Goal: Task Accomplishment & Management: Complete application form

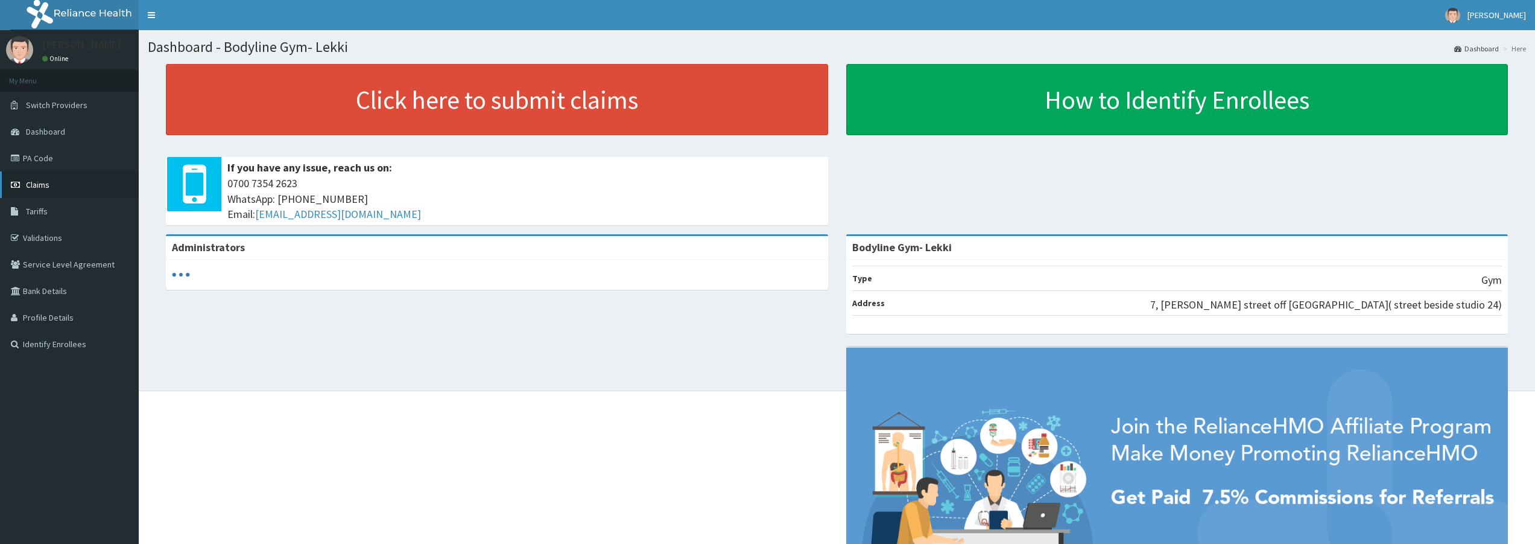
click at [60, 184] on link "Claims" at bounding box center [69, 184] width 139 height 27
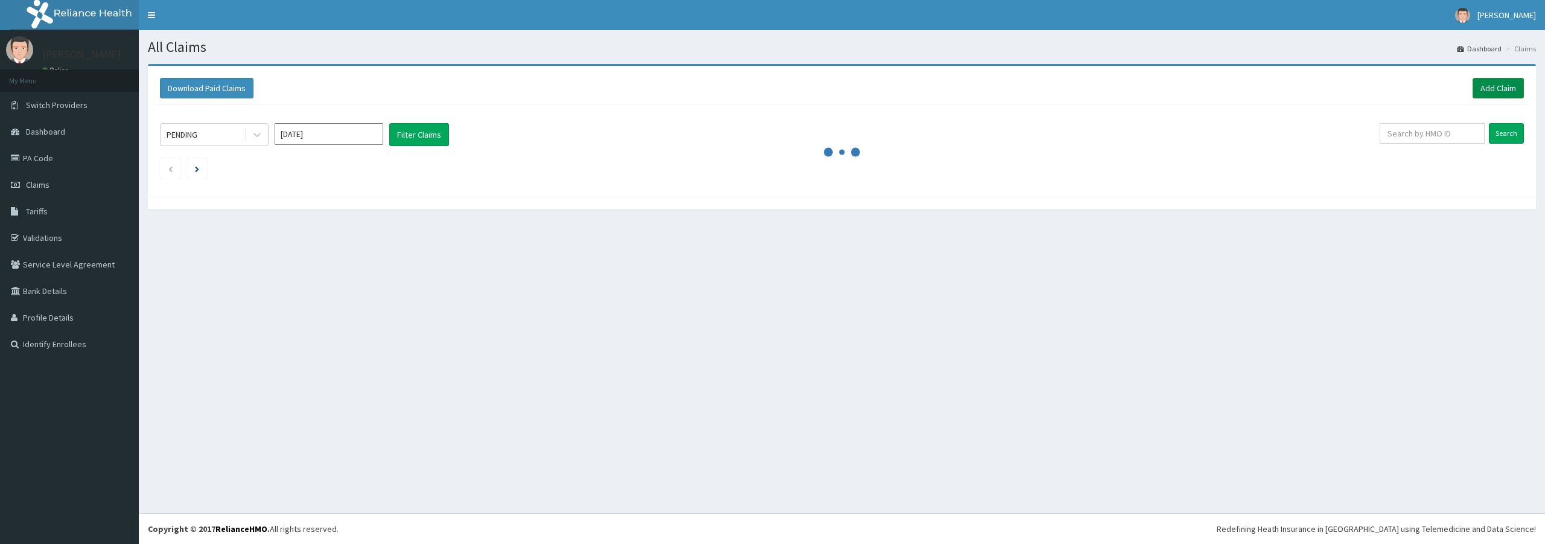
click at [1485, 89] on link "Add Claim" at bounding box center [1497, 88] width 51 height 21
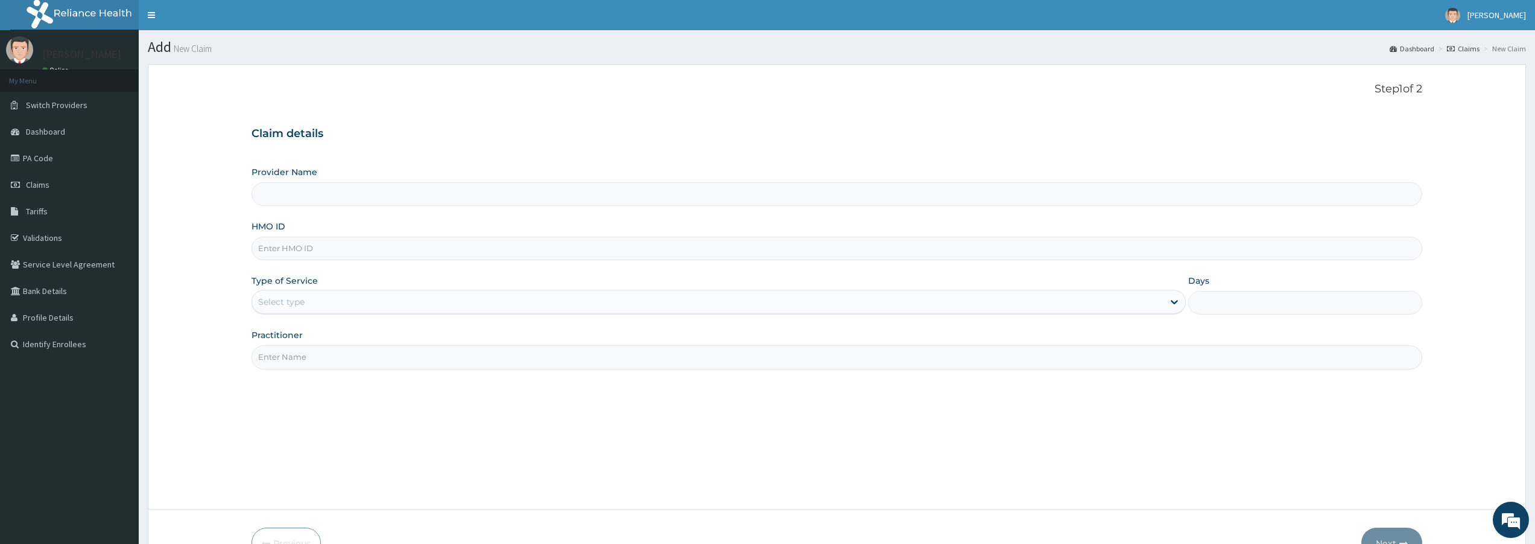
type input "Bodyline Gym- Lekki"
type input "1"
click at [487, 258] on input "HMO ID" at bounding box center [837, 249] width 1171 height 24
type input "OKR/10019/A"
click at [564, 356] on input "Practitioner" at bounding box center [837, 357] width 1171 height 24
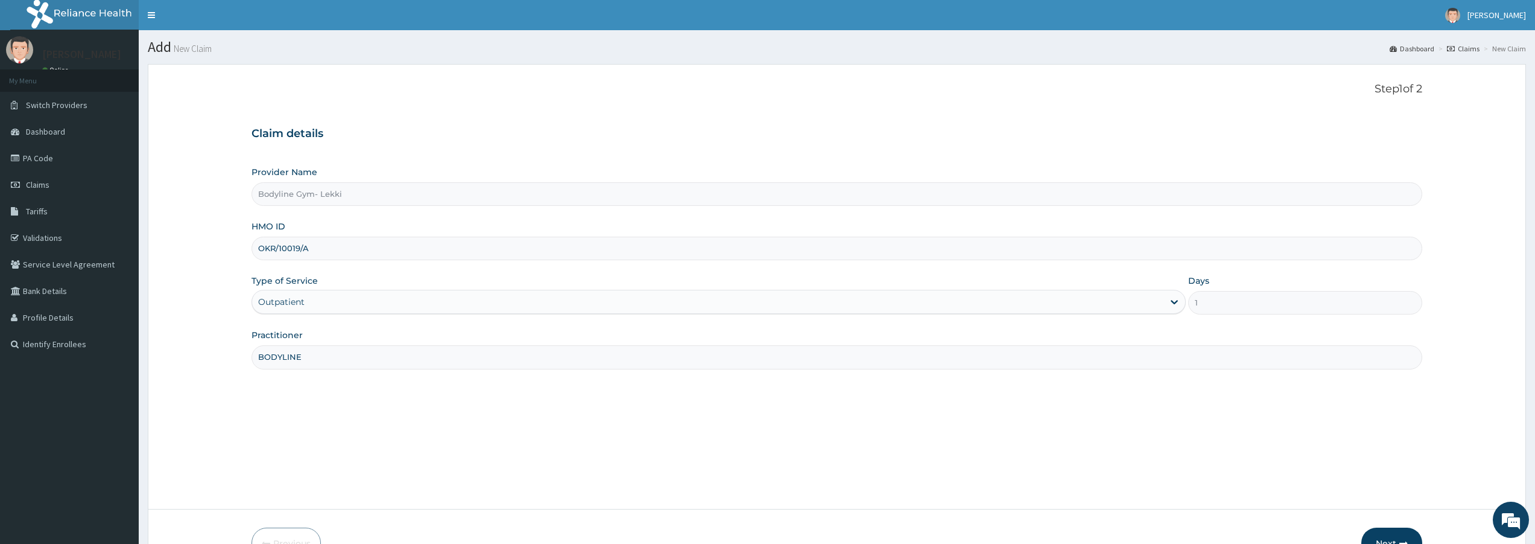
type input "BODYLINE"
click at [1385, 532] on button "Next" at bounding box center [1392, 542] width 61 height 31
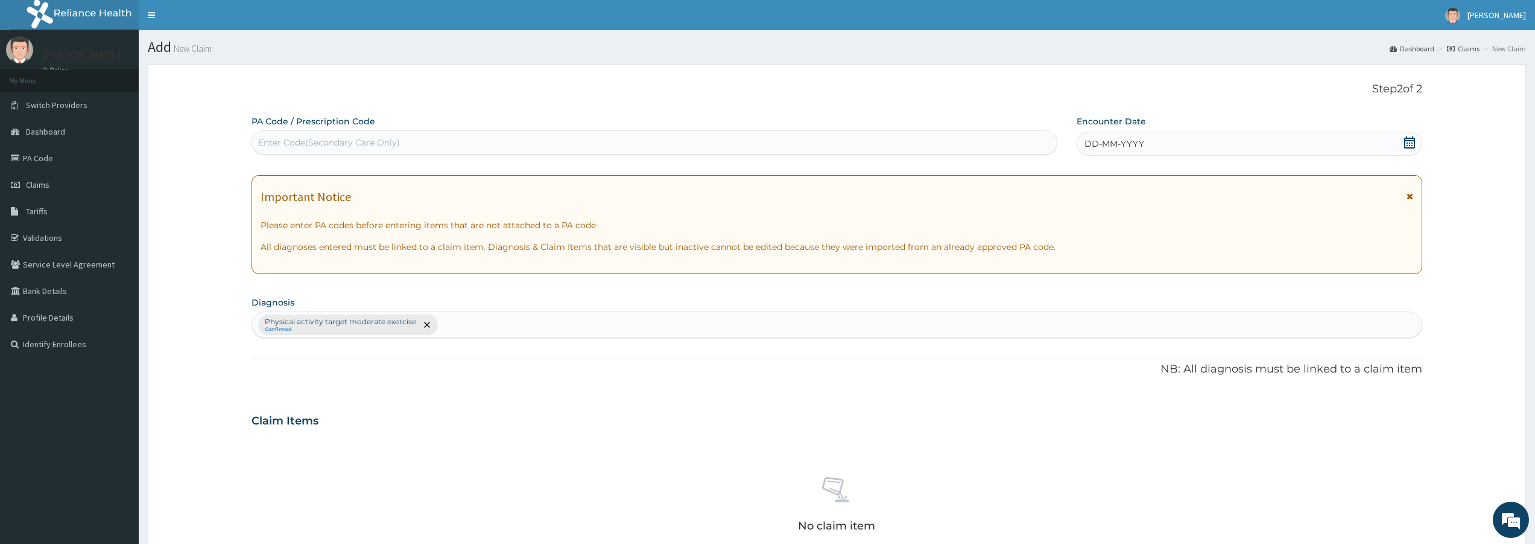
click at [727, 141] on div "Enter Code(Secondary Care Only)" at bounding box center [654, 142] width 805 height 19
type input "PA/44FF8C"
click at [1367, 134] on div "DD-MM-YYYY" at bounding box center [1250, 144] width 346 height 24
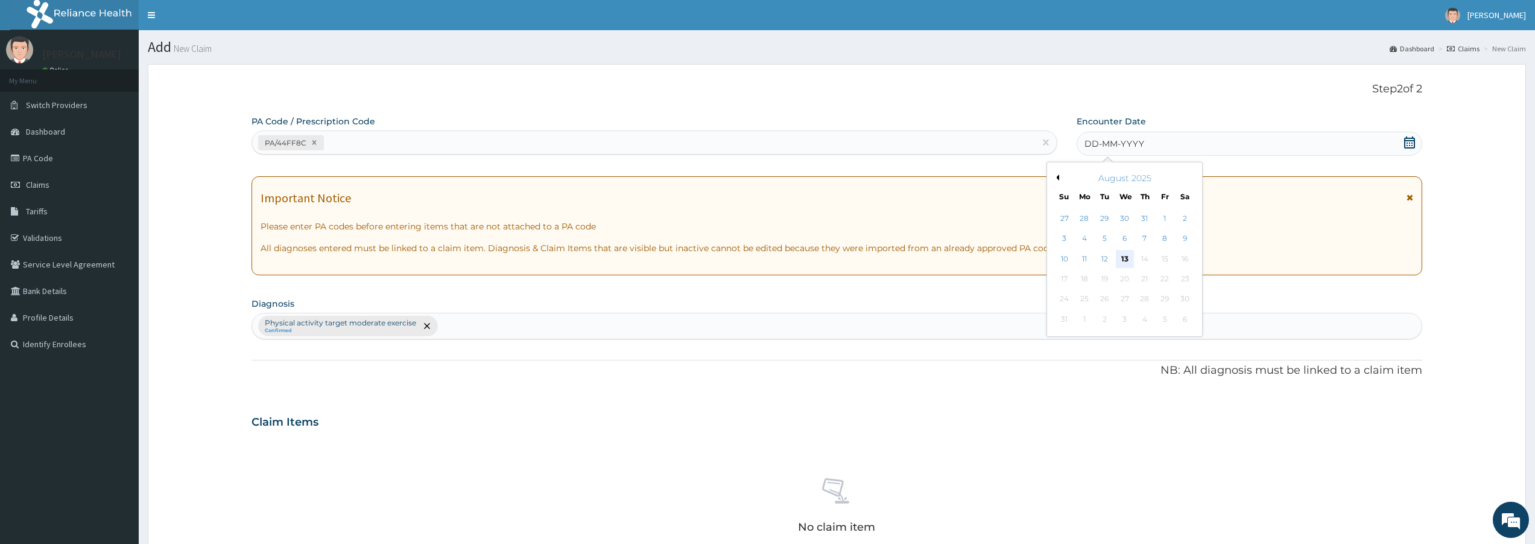
click at [1123, 260] on div "13" at bounding box center [1125, 259] width 18 height 18
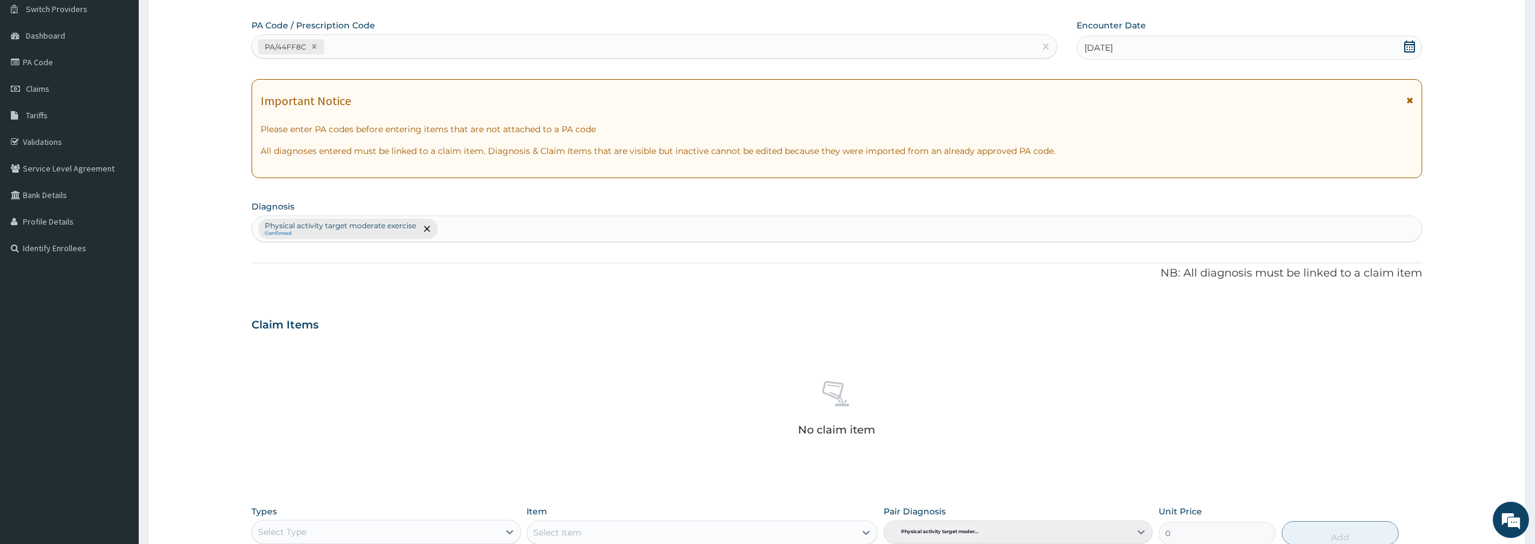
scroll to position [297, 0]
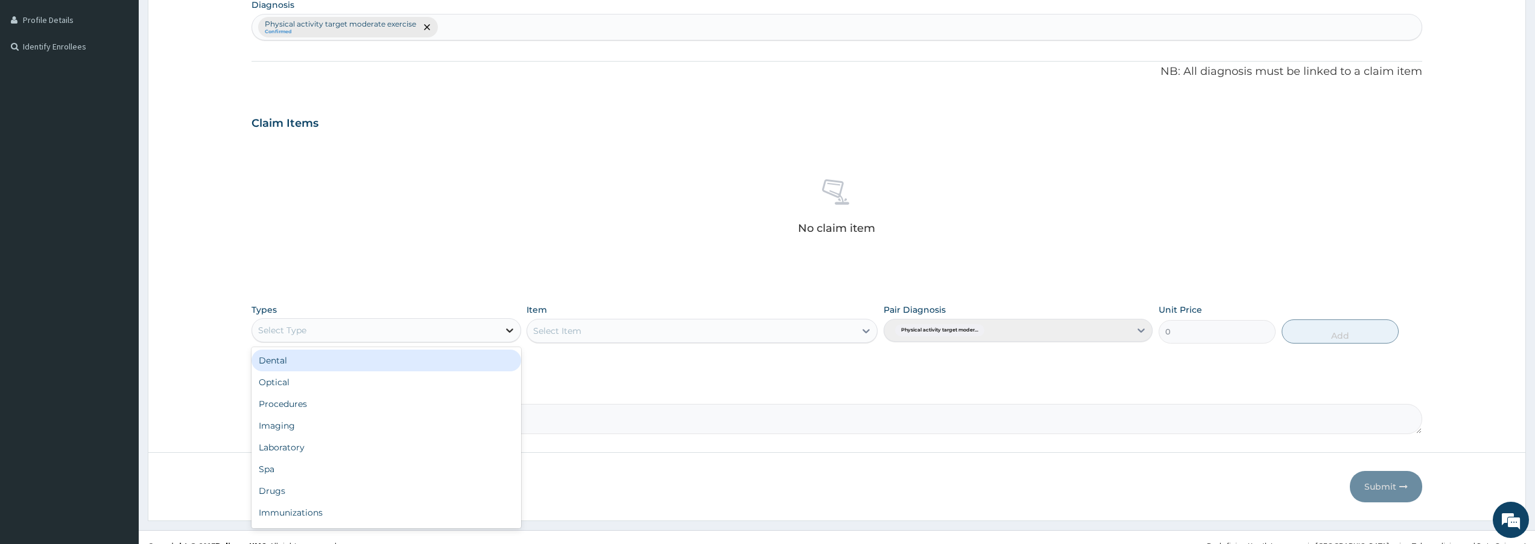
click at [500, 325] on div at bounding box center [510, 330] width 22 height 22
type input "GYM"
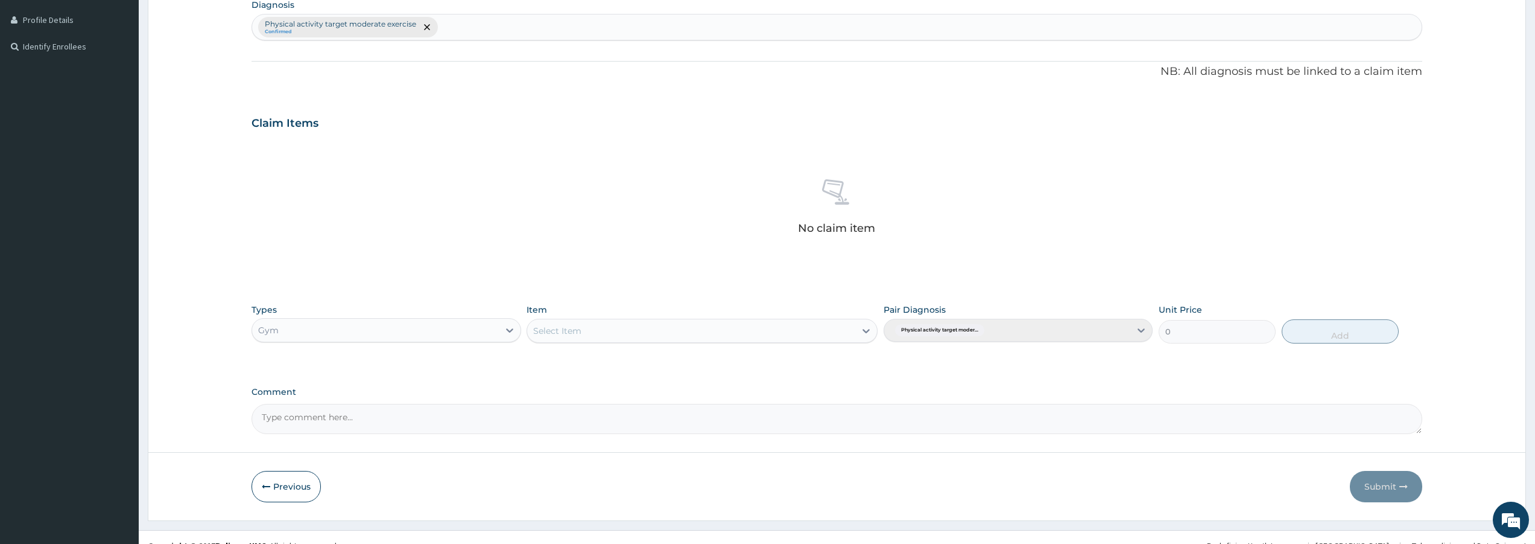
click at [576, 330] on div "Select Item" at bounding box center [557, 331] width 48 height 12
type input "GYM"
click at [1383, 325] on button "Add" at bounding box center [1340, 331] width 117 height 24
type input "0"
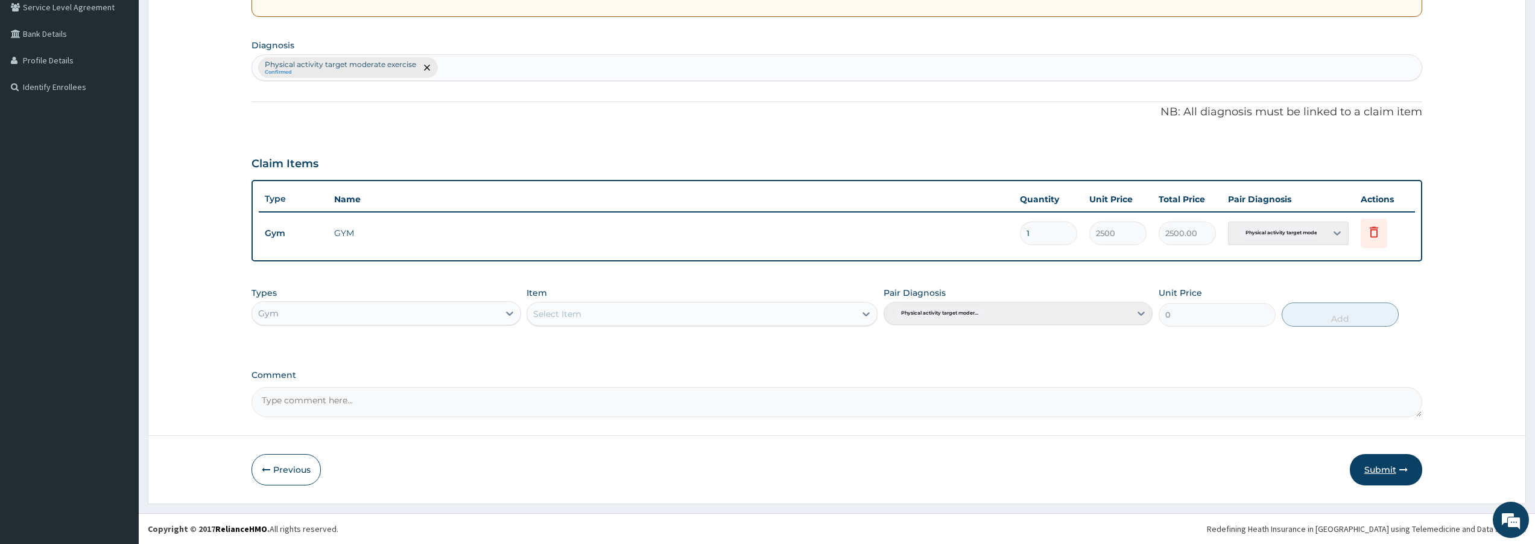
click at [1374, 474] on button "Submit" at bounding box center [1386, 469] width 72 height 31
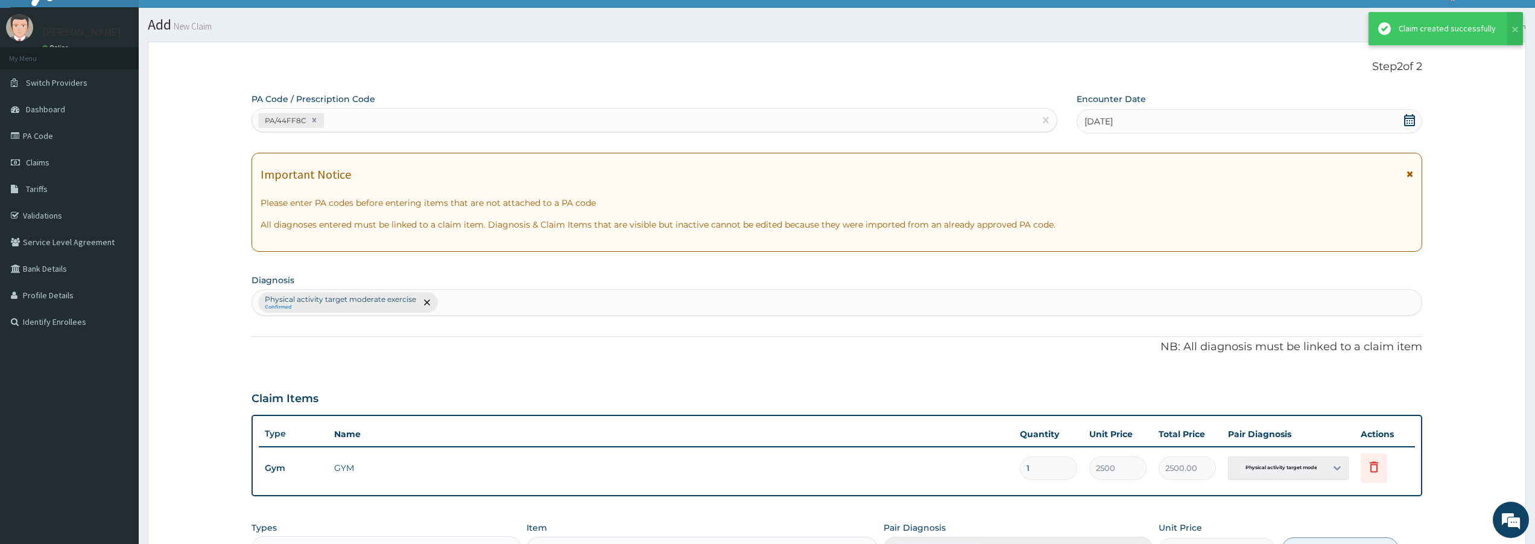
scroll to position [257, 0]
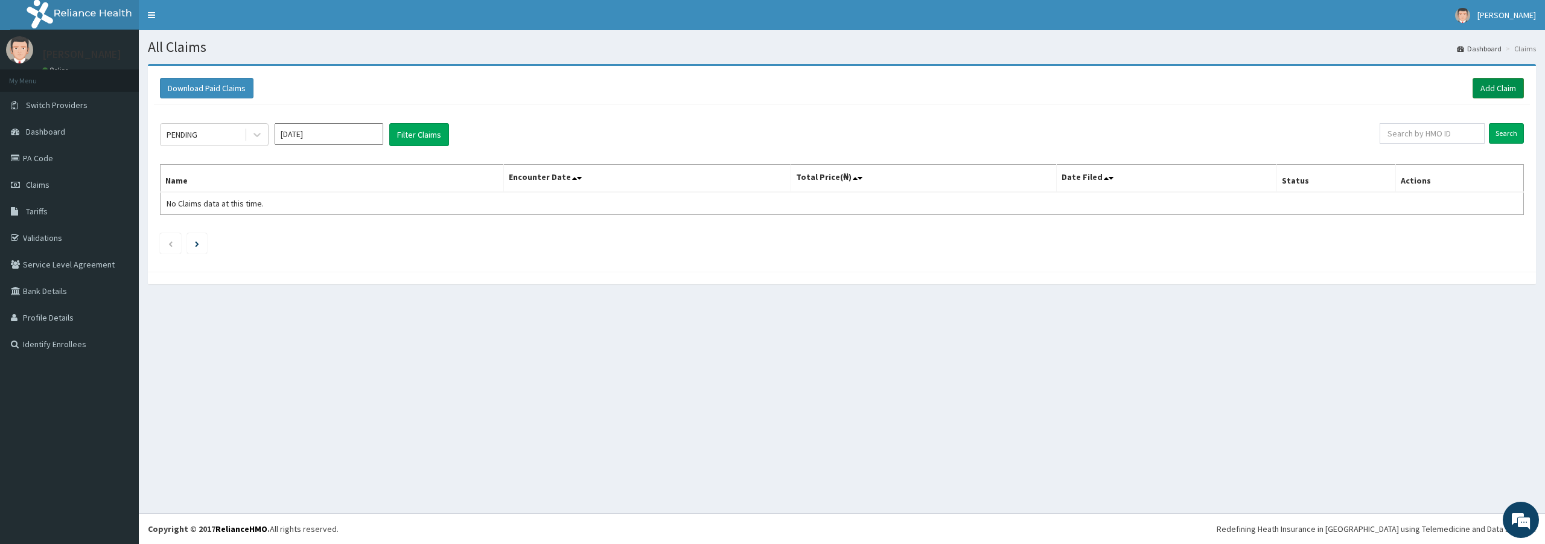
click at [1512, 93] on link "Add Claim" at bounding box center [1497, 88] width 51 height 21
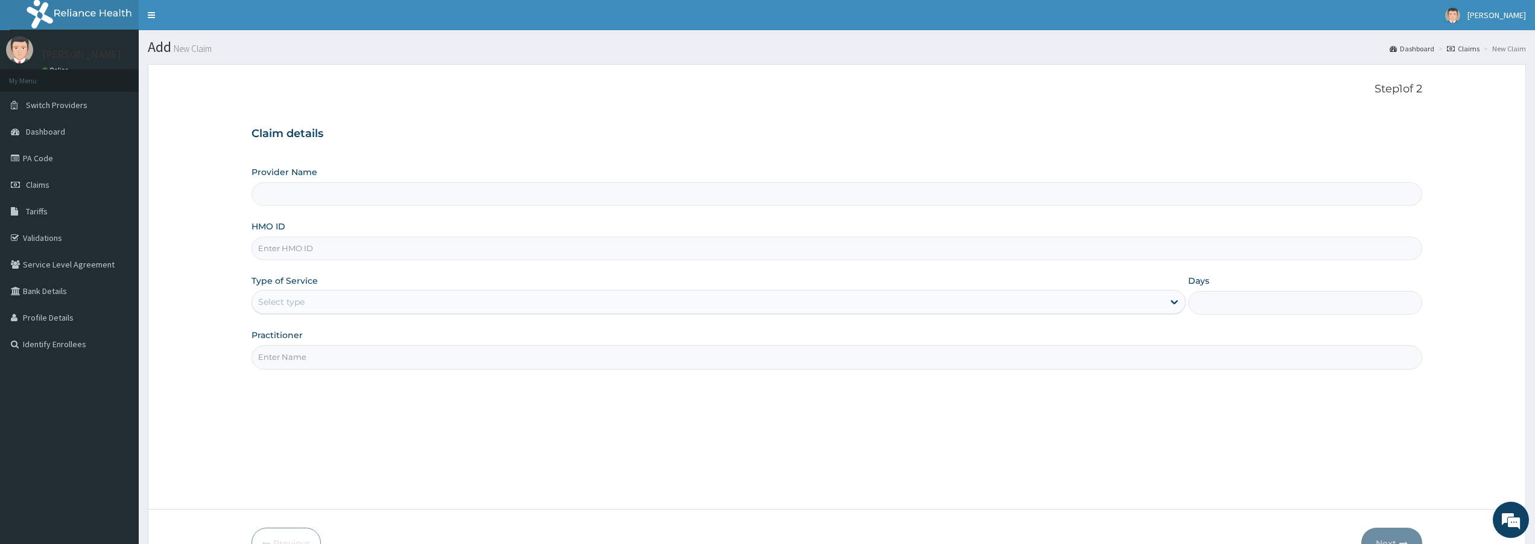
type input "Bodyline Gym- Lekki"
type input "1"
click at [665, 253] on input "HMO ID" at bounding box center [837, 249] width 1171 height 24
type input "MLL/10047/A"
click at [521, 355] on input "Practitioner" at bounding box center [837, 357] width 1171 height 24
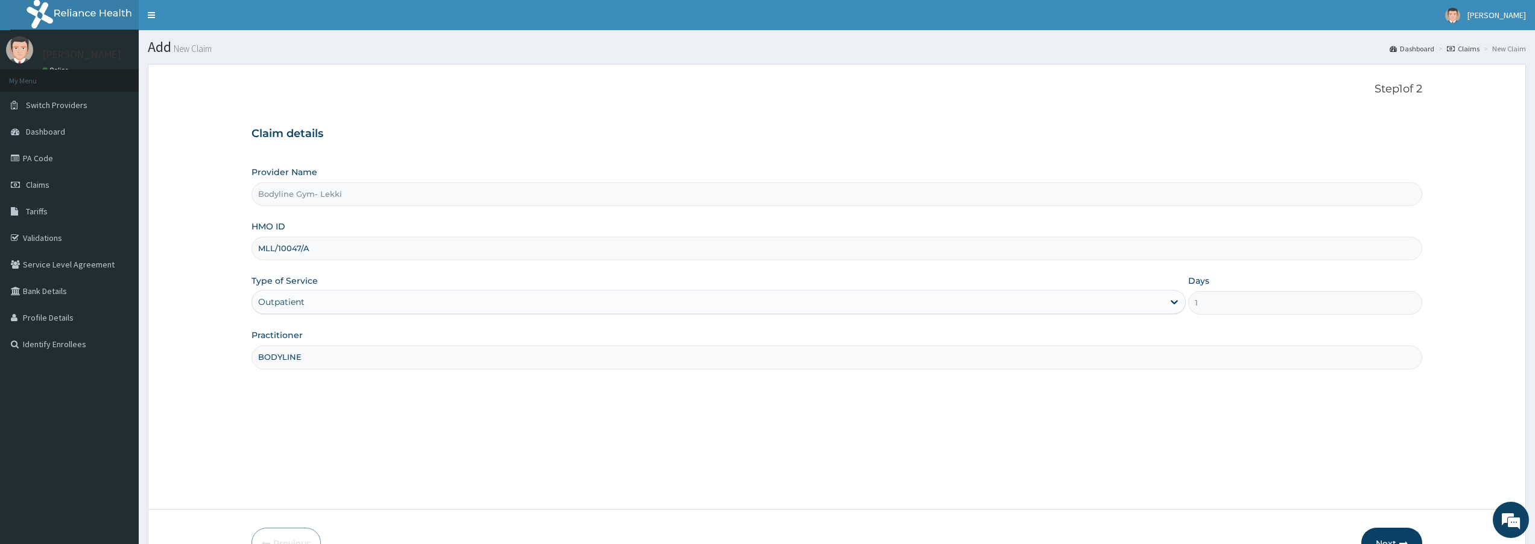
type input "BODYLINE"
click at [1389, 533] on button "Next" at bounding box center [1392, 542] width 61 height 31
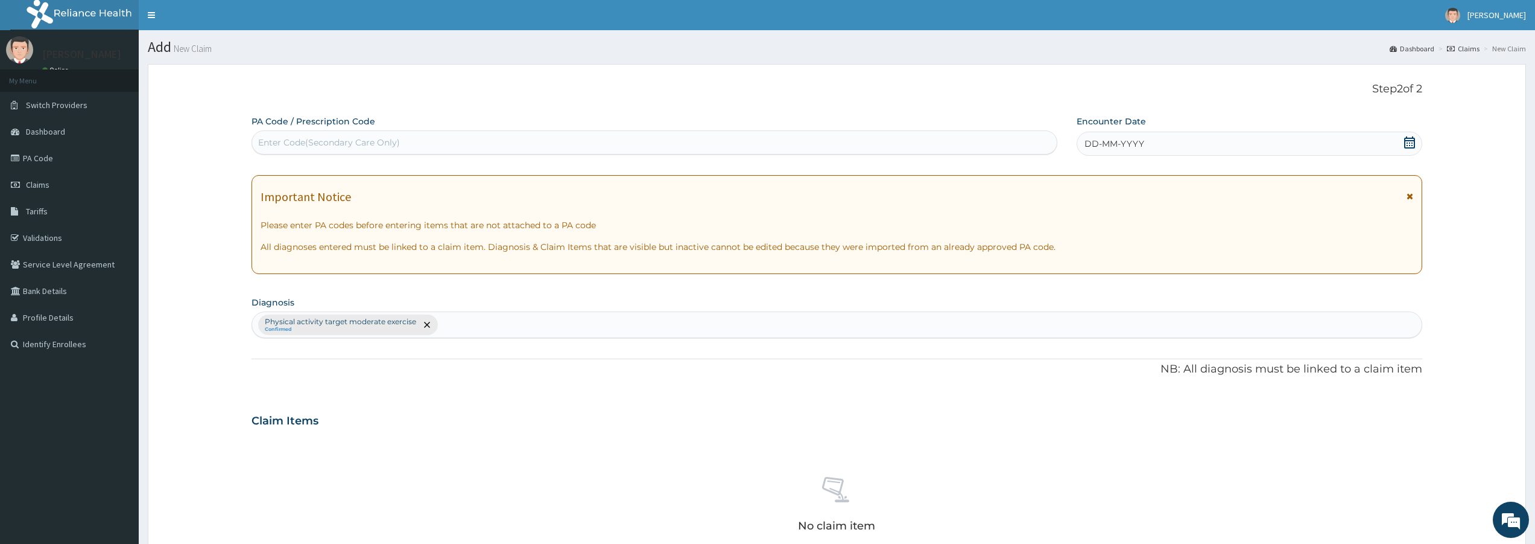
click at [647, 141] on div "Enter Code(Secondary Care Only)" at bounding box center [654, 142] width 805 height 19
type input "PA/45BF89"
click at [1135, 144] on span "DD-MM-YYYY" at bounding box center [1115, 144] width 60 height 12
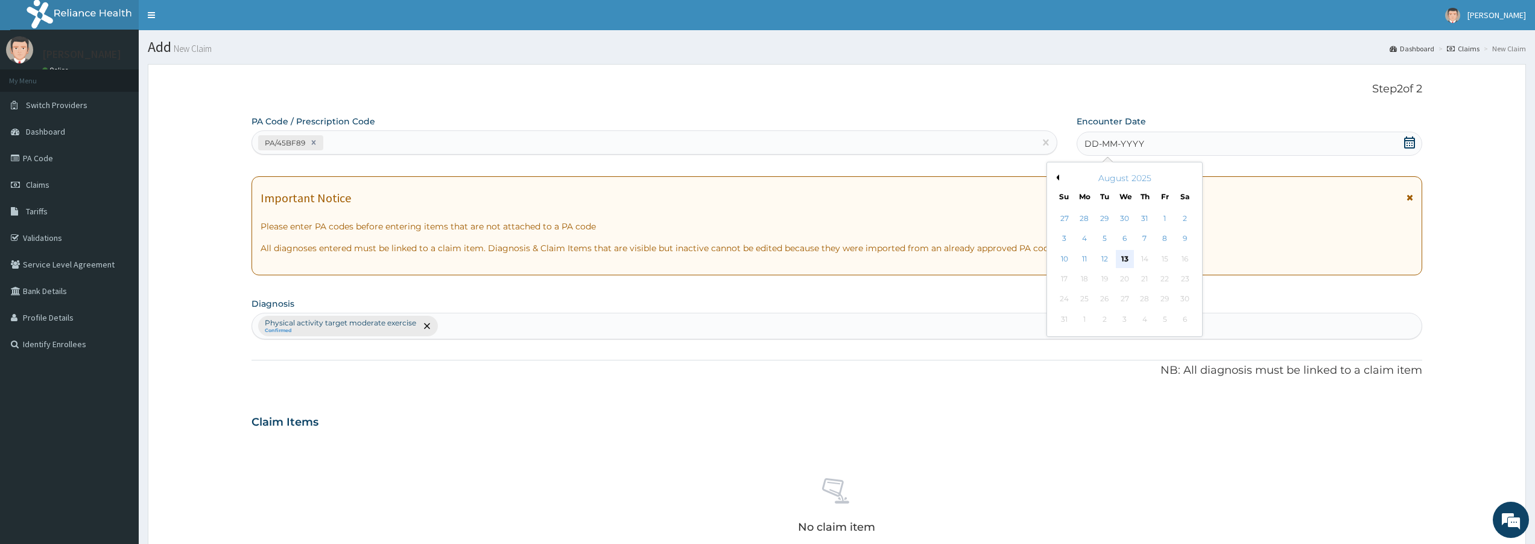
drag, startPoint x: 1127, startPoint y: 259, endPoint x: 1336, endPoint y: 262, distance: 209.4
click at [1130, 259] on div "13" at bounding box center [1125, 259] width 18 height 18
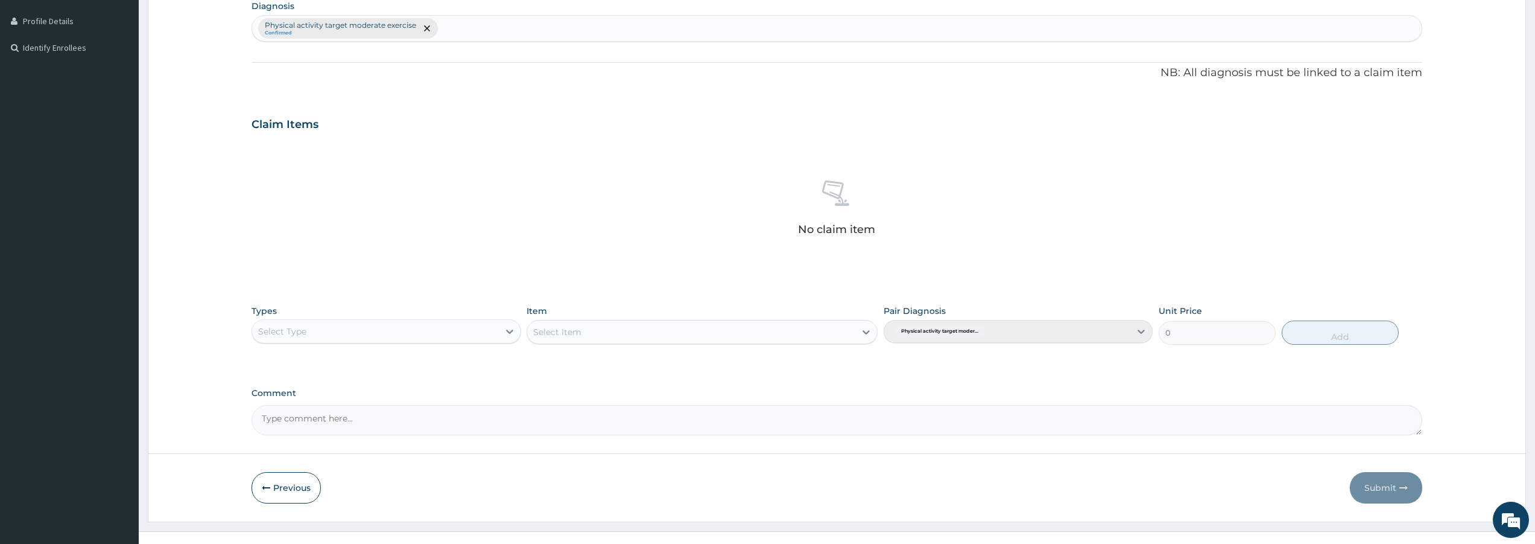
scroll to position [314, 0]
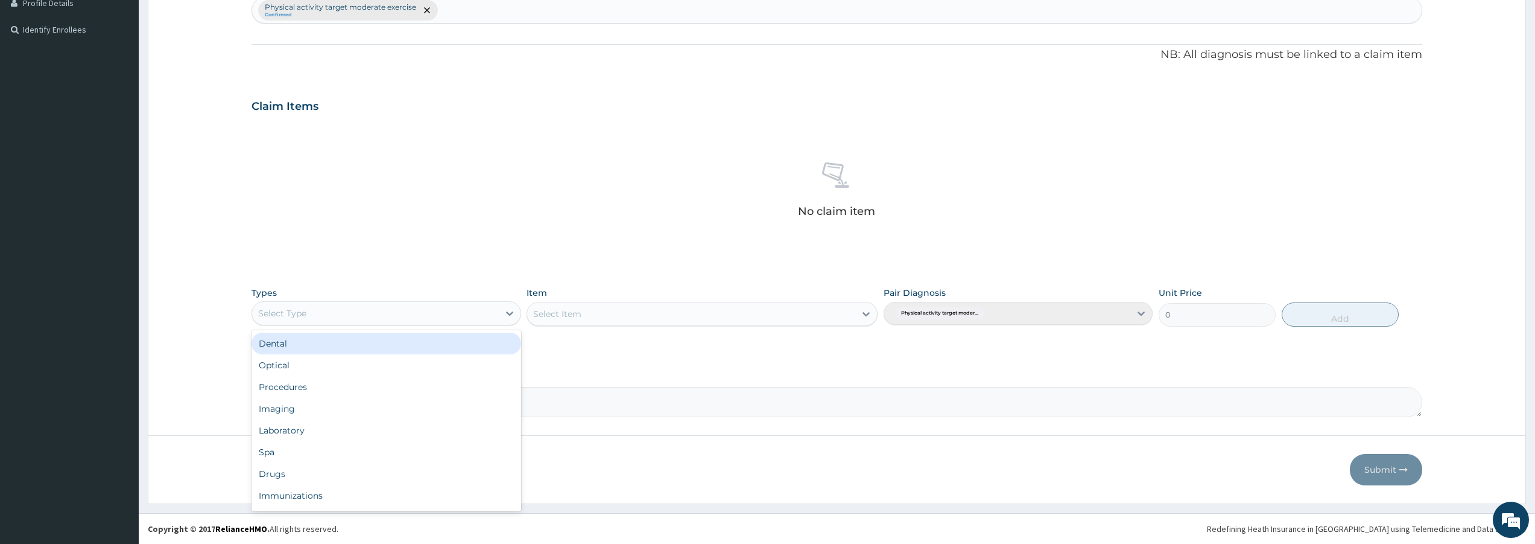
click at [411, 319] on div "Select Type" at bounding box center [375, 312] width 246 height 19
type input "GYM"
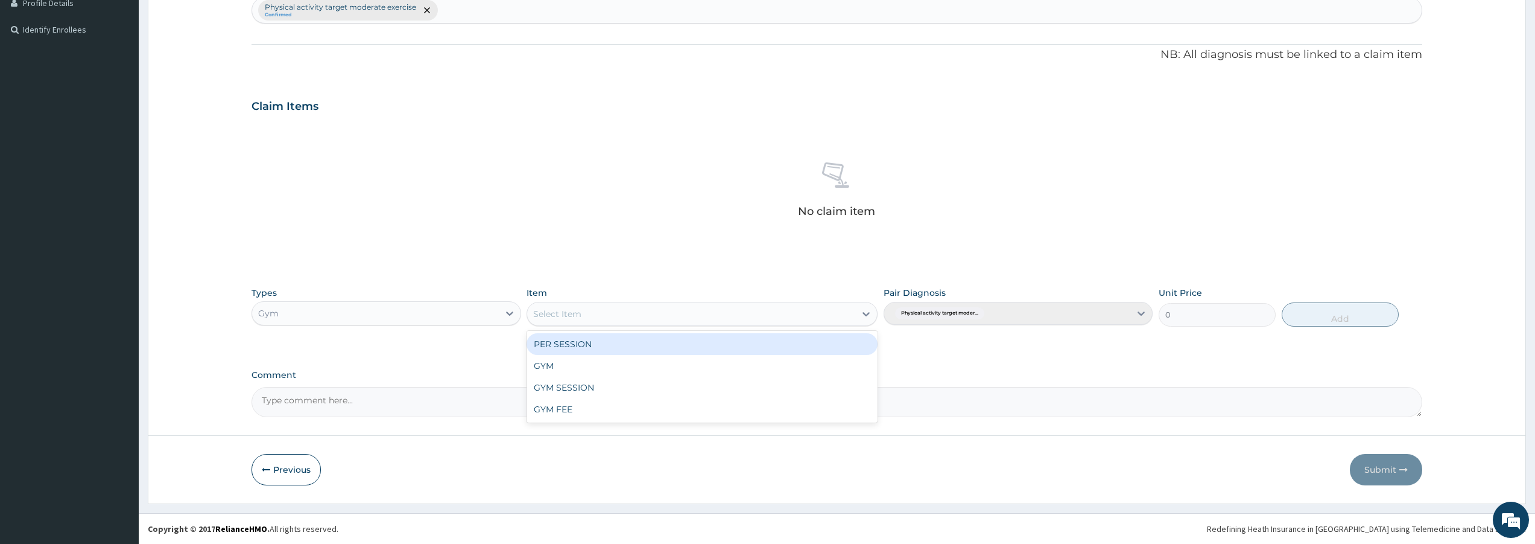
click at [618, 311] on div "Select Item" at bounding box center [691, 313] width 328 height 19
type input "GYM"
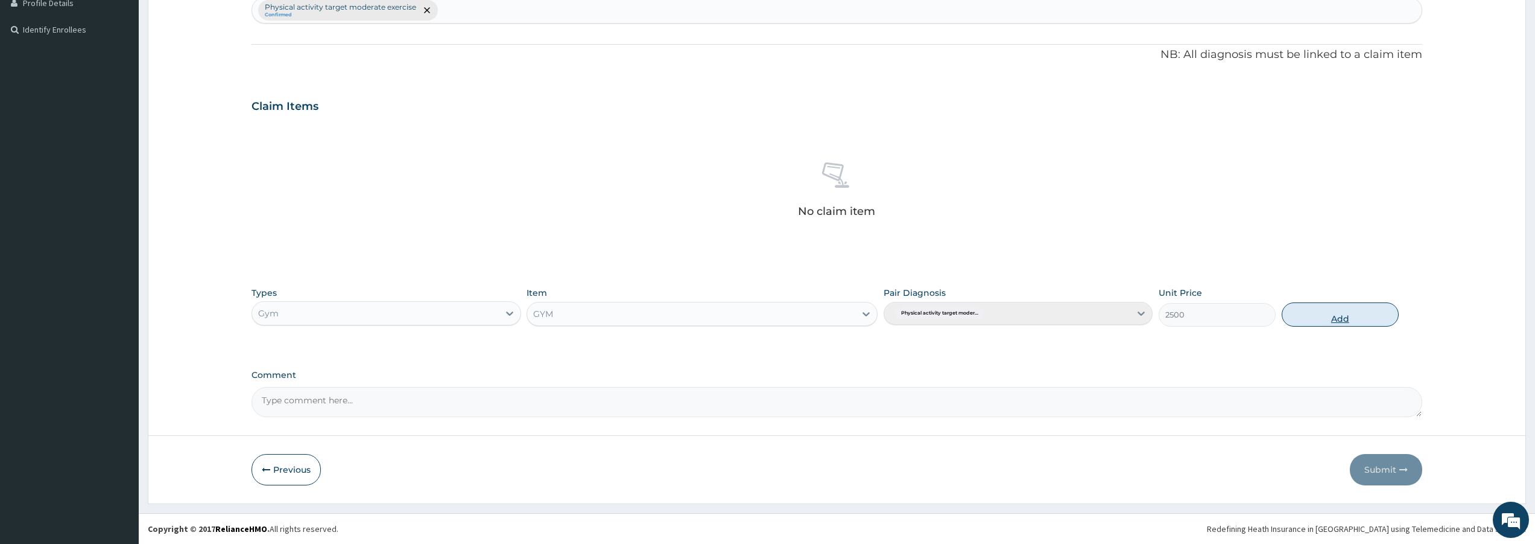
click at [1380, 310] on button "Add" at bounding box center [1340, 314] width 117 height 24
type input "0"
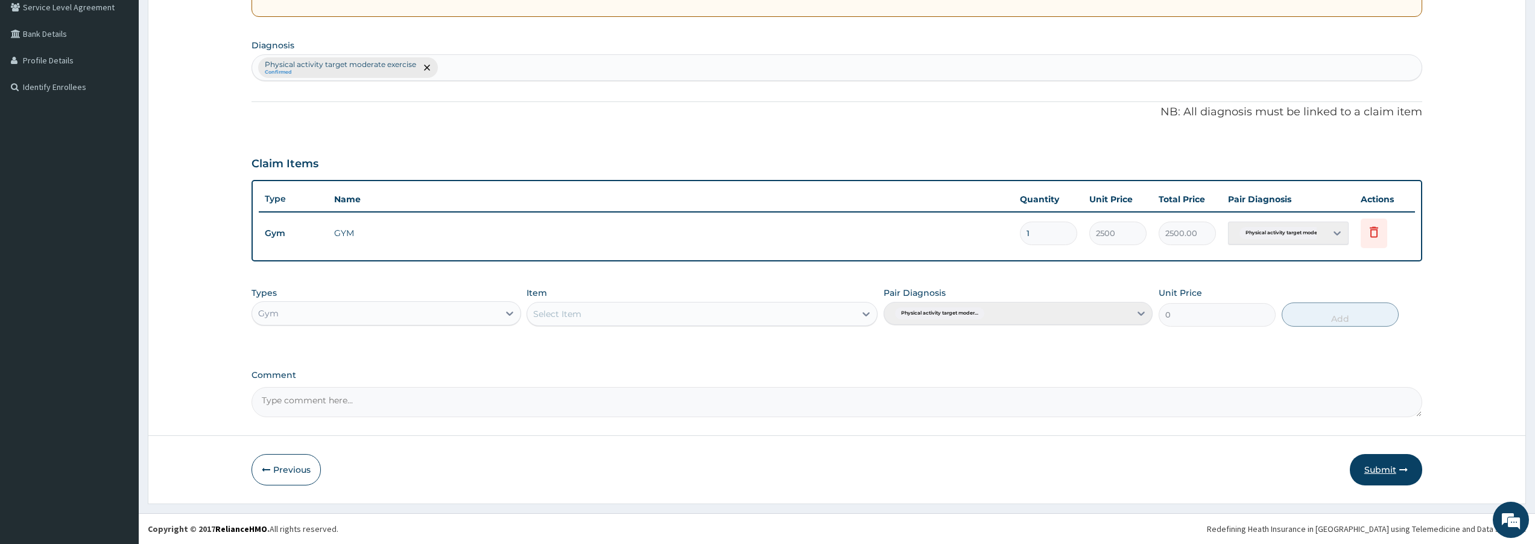
click at [1388, 464] on button "Submit" at bounding box center [1386, 469] width 72 height 31
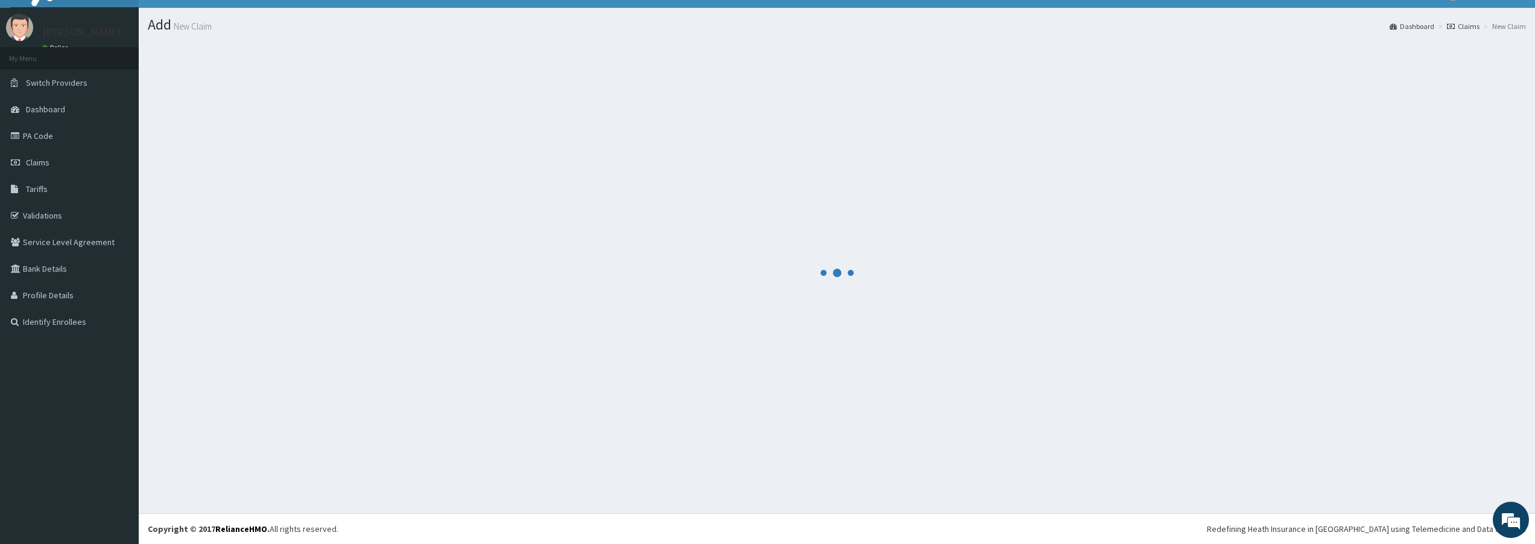
scroll to position [257, 0]
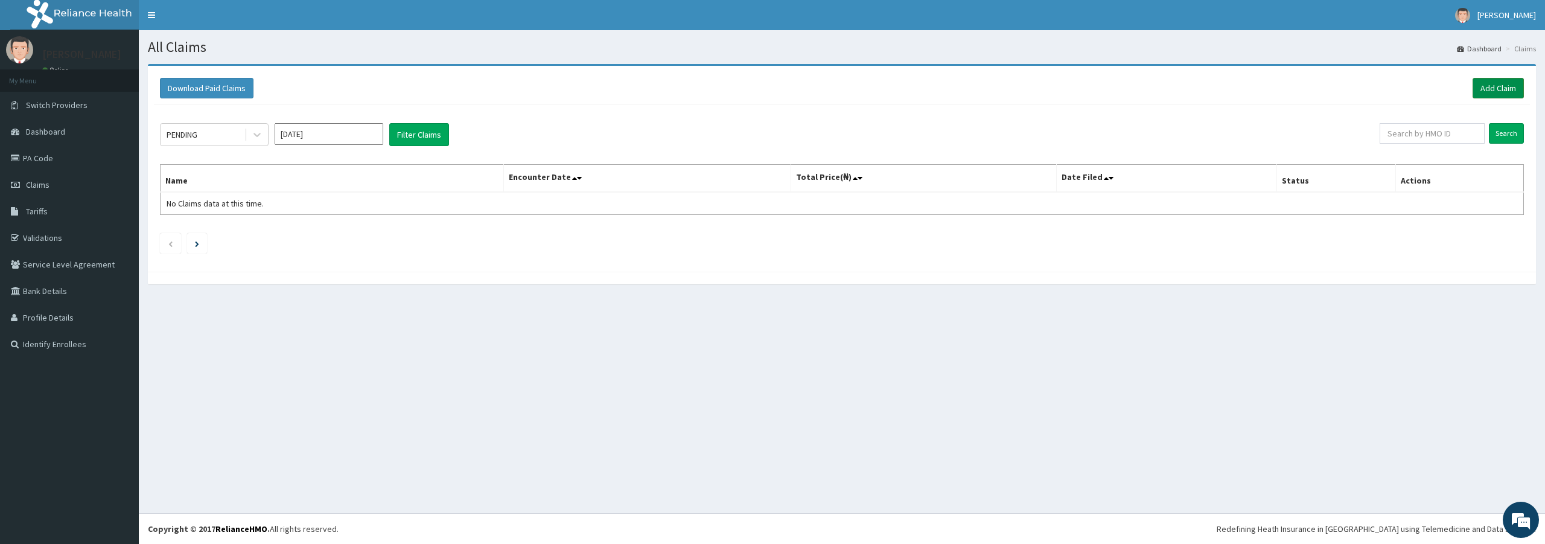
drag, startPoint x: 1501, startPoint y: 87, endPoint x: 1513, endPoint y: 90, distance: 11.7
click at [1501, 89] on link "Add Claim" at bounding box center [1497, 88] width 51 height 21
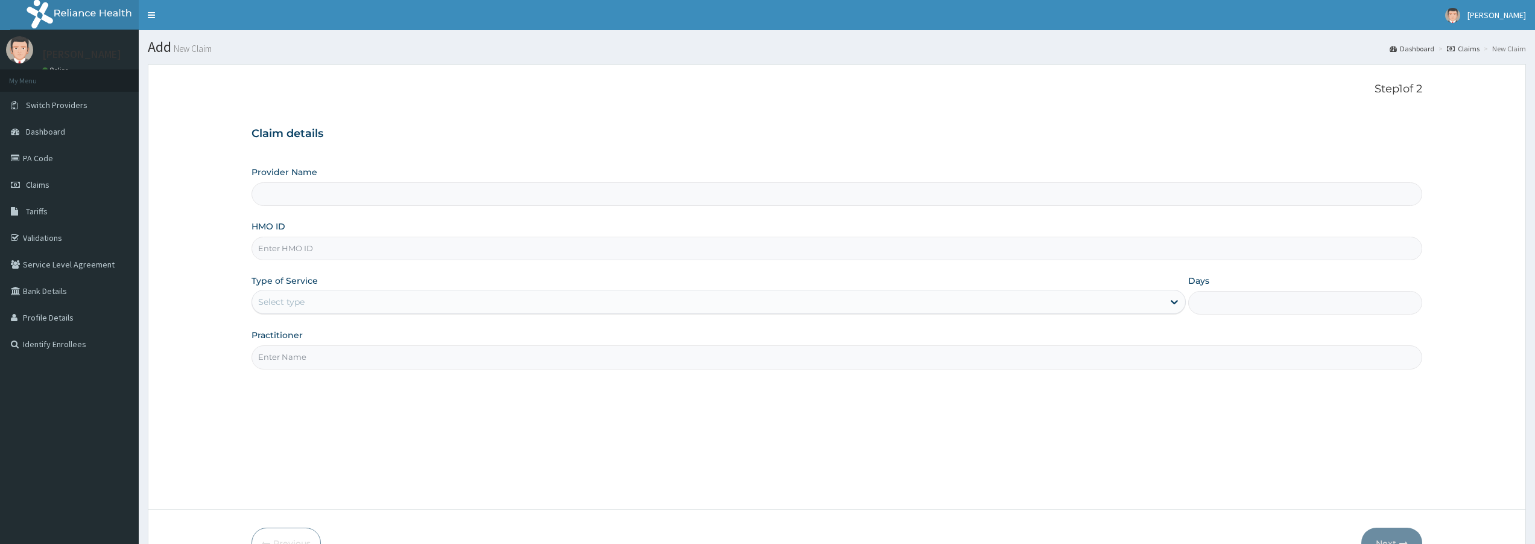
type input "Bodyline Gym- Lekki"
type input "1"
click at [369, 259] on input "HMO ID" at bounding box center [837, 249] width 1171 height 24
type input "TLR/10011/A"
click at [365, 357] on input "Practitioner" at bounding box center [837, 357] width 1171 height 24
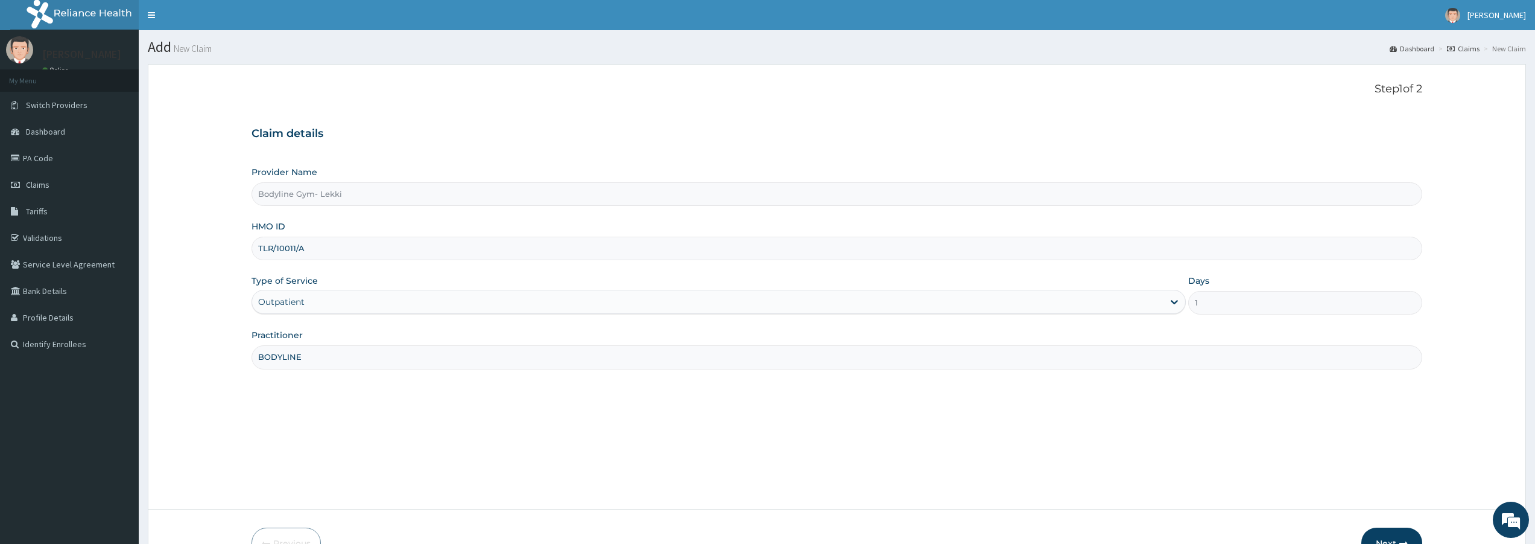
type input "BODYLINE"
click at [1402, 536] on button "Next" at bounding box center [1392, 542] width 61 height 31
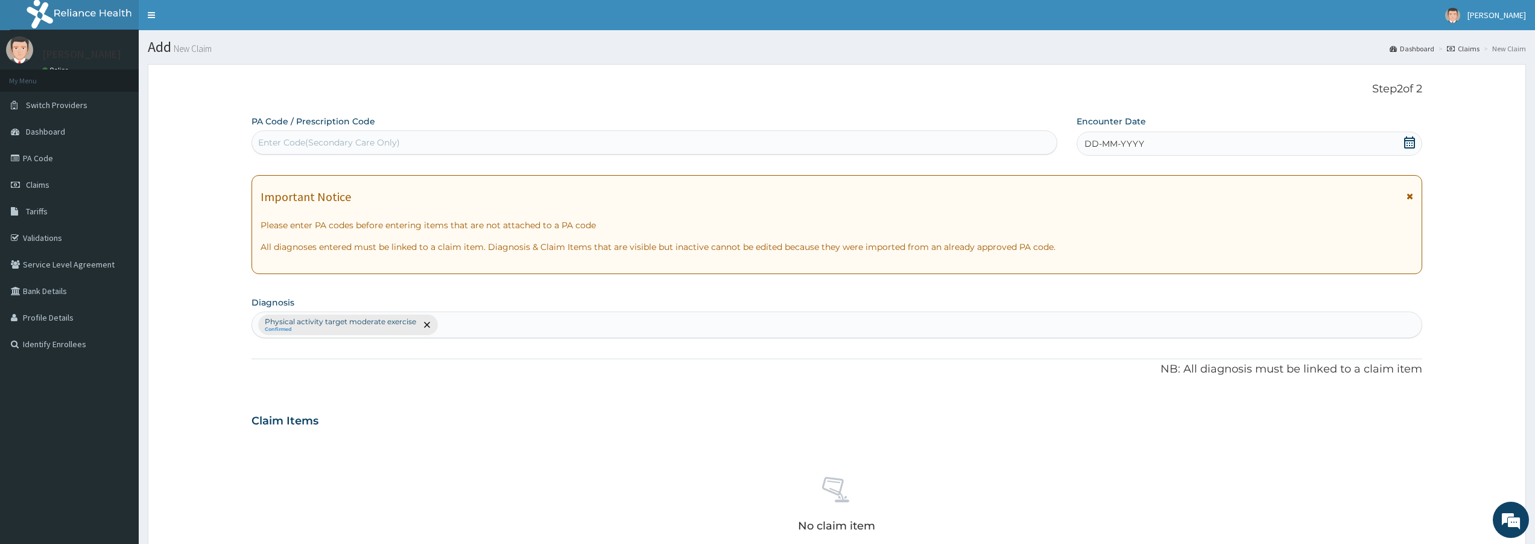
click at [518, 136] on div "Enter Code(Secondary Care Only)" at bounding box center [654, 142] width 805 height 19
type input "PA/C32038"
click at [1292, 145] on div "DD-MM-YYYY" at bounding box center [1250, 144] width 346 height 24
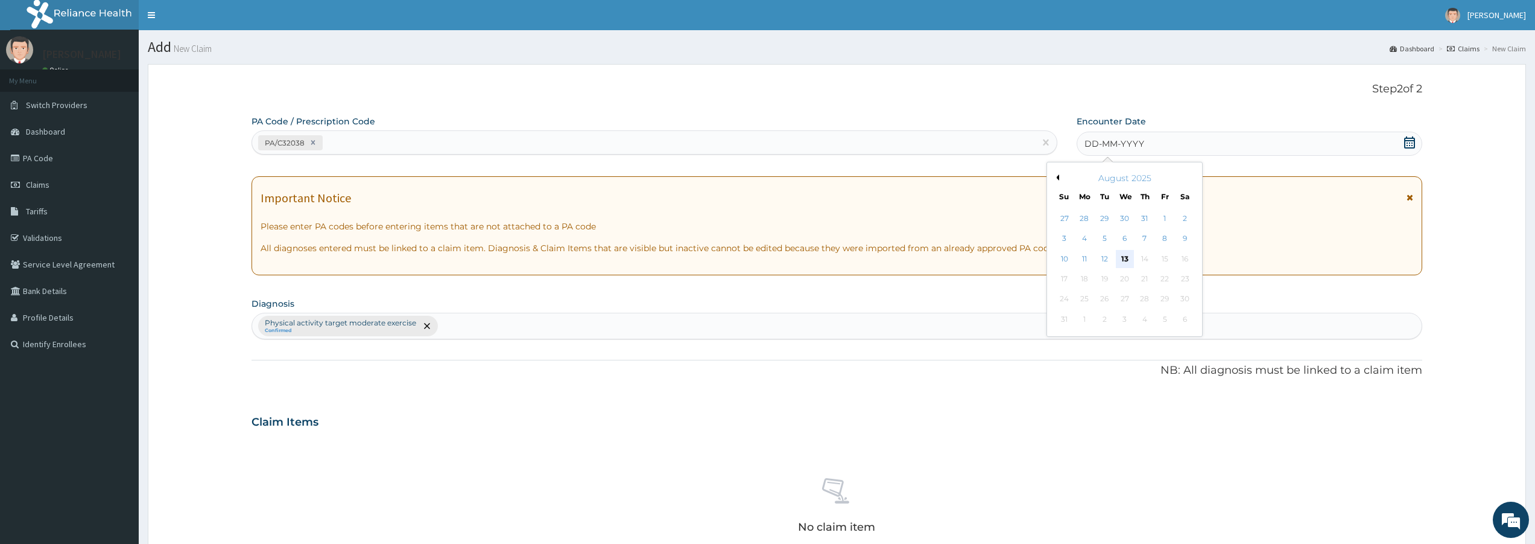
click at [1126, 261] on div "13" at bounding box center [1125, 259] width 18 height 18
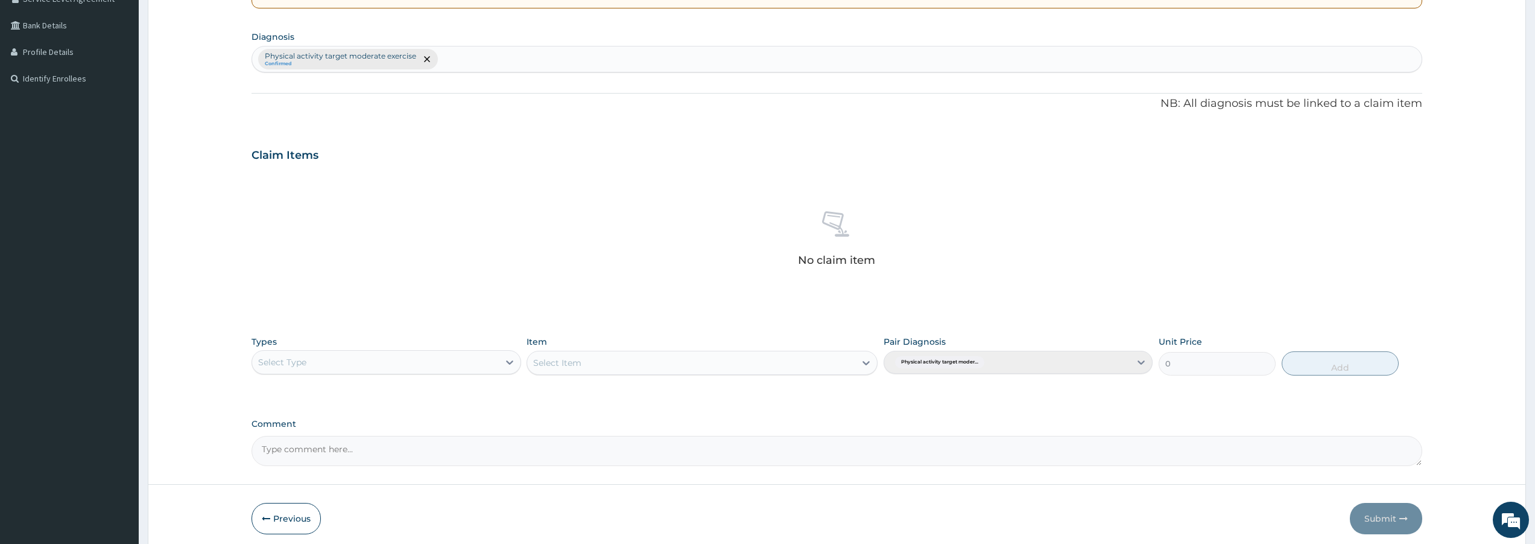
scroll to position [314, 0]
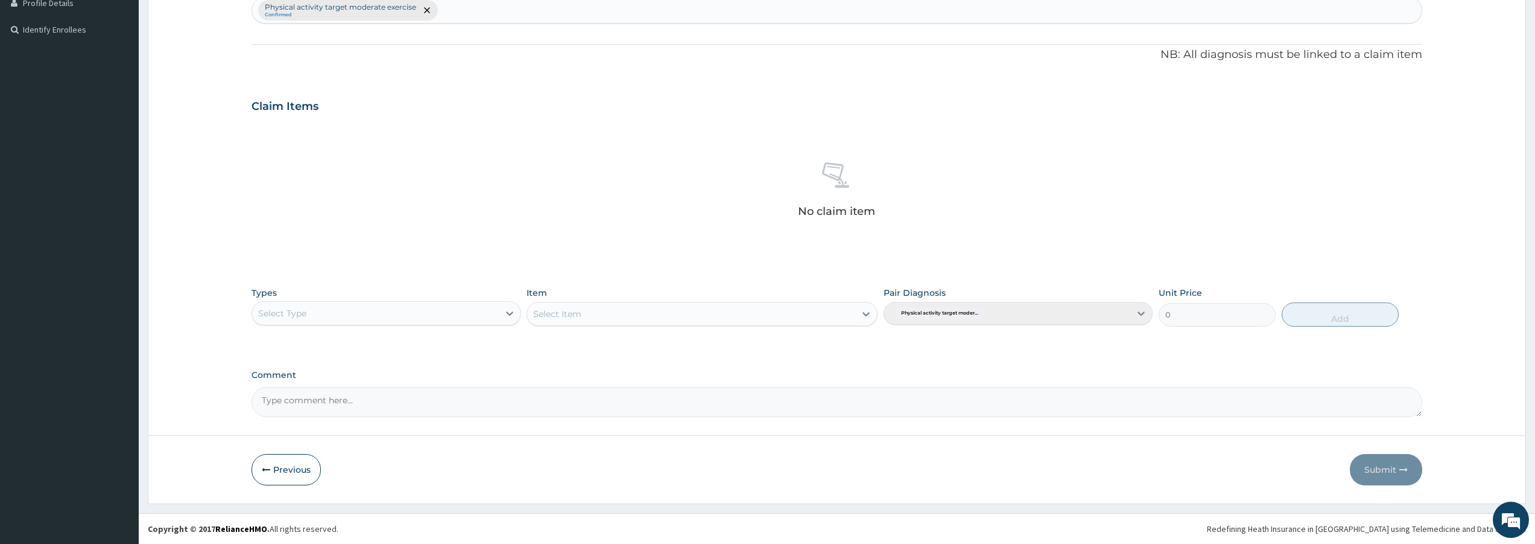
click at [468, 305] on div "Select Type" at bounding box center [375, 312] width 246 height 19
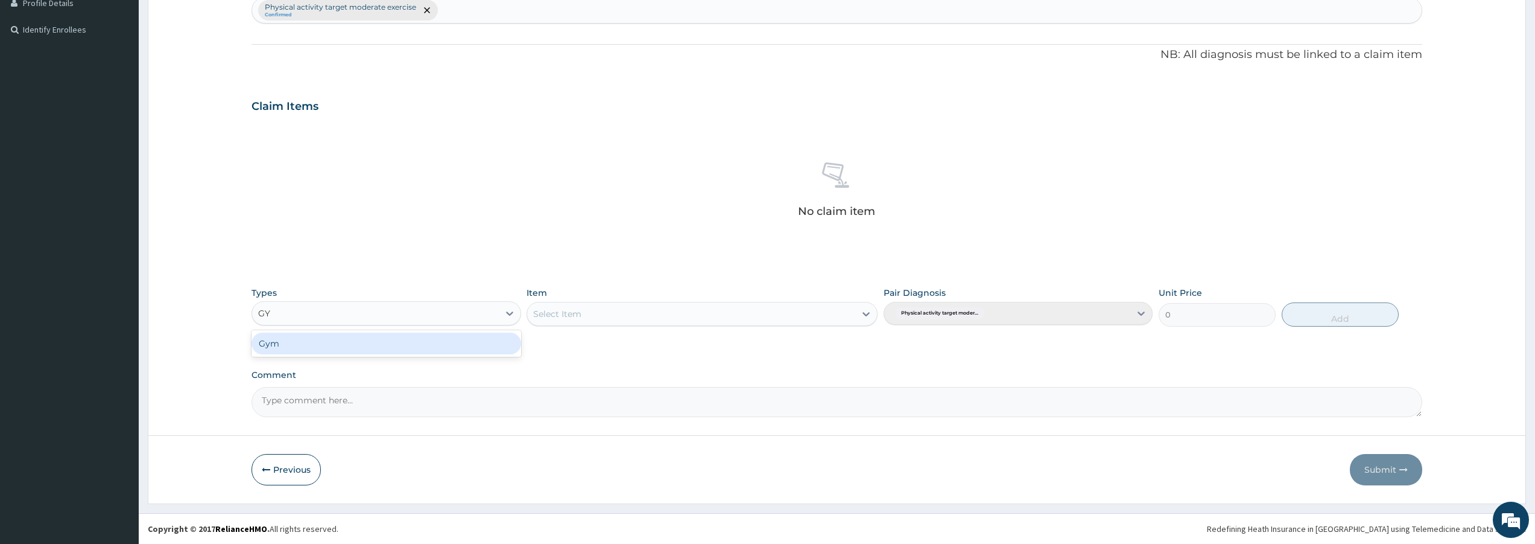
type input "GYM"
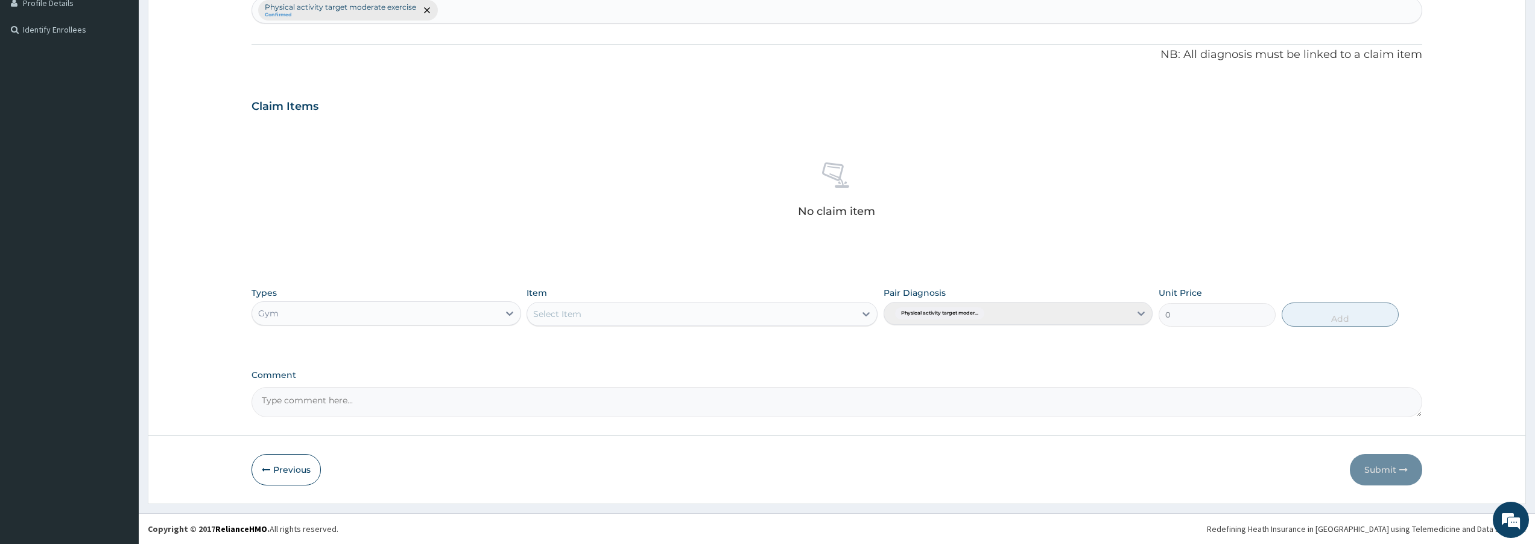
click at [647, 315] on div "Select Item" at bounding box center [691, 313] width 328 height 19
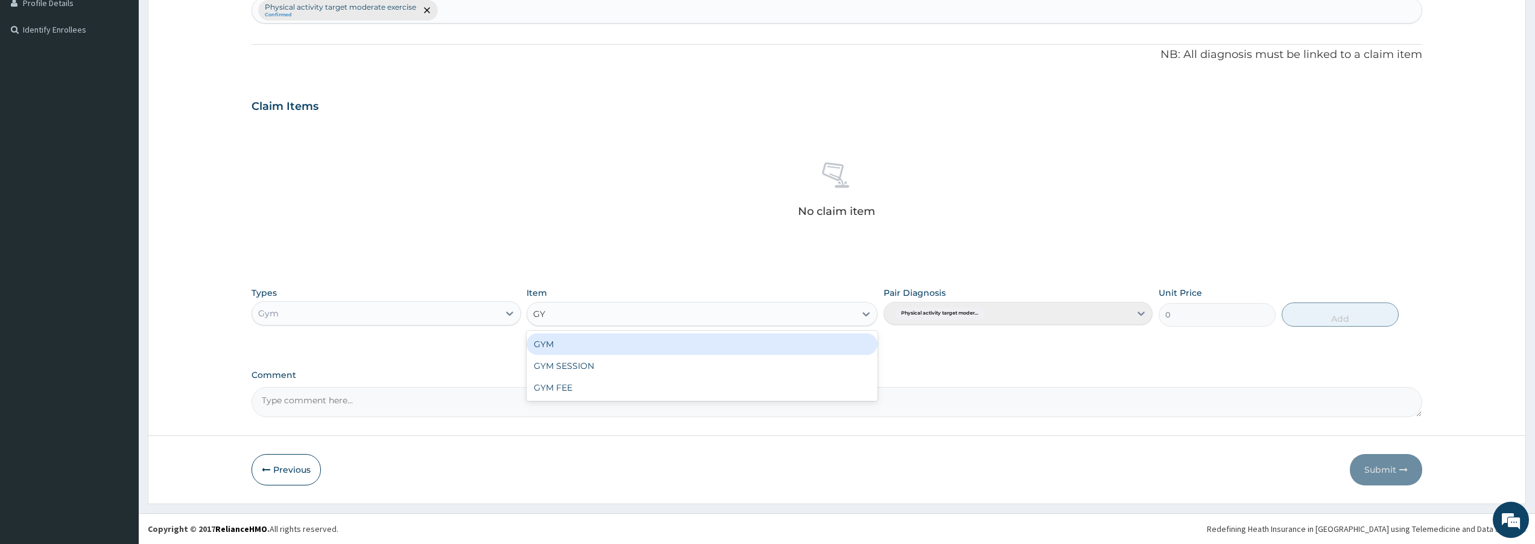
type input "GYM"
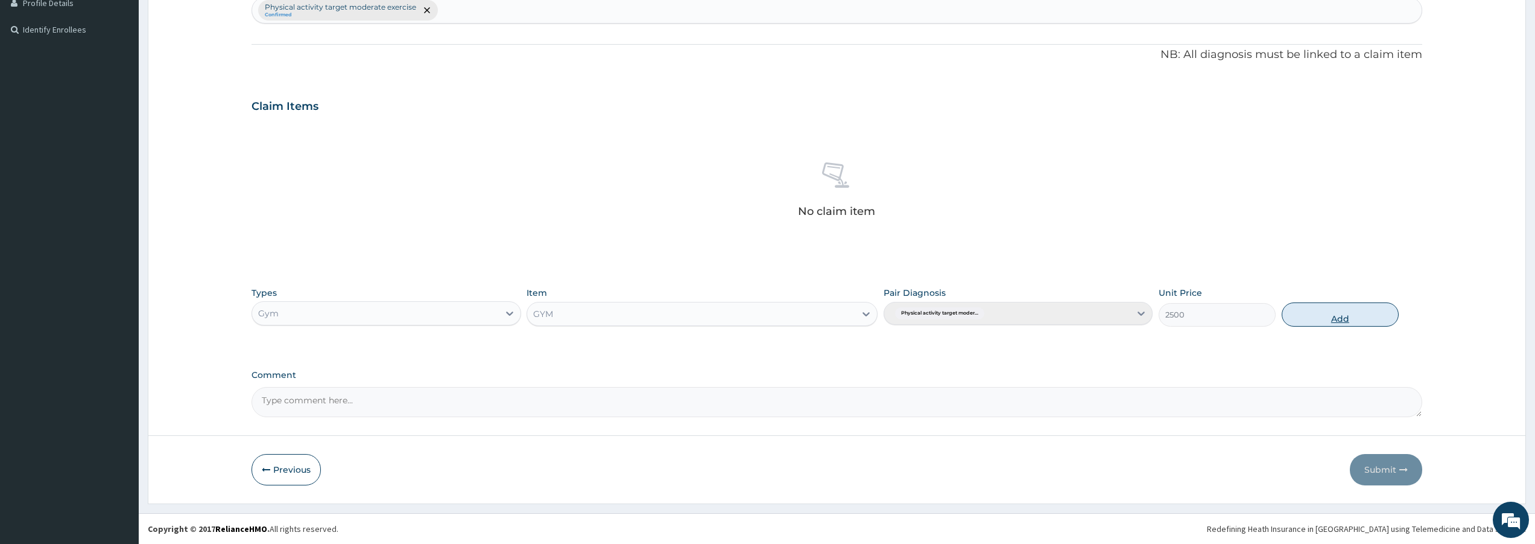
click at [1297, 311] on button "Add" at bounding box center [1340, 314] width 117 height 24
type input "0"
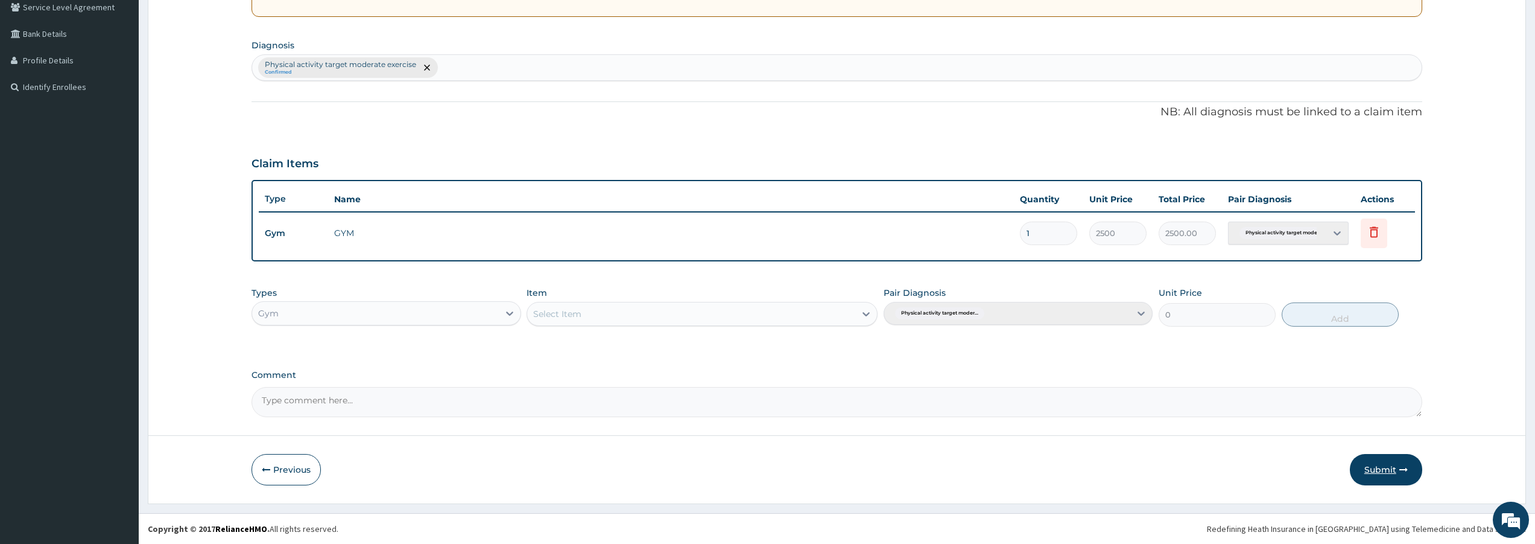
click at [1375, 467] on button "Submit" at bounding box center [1386, 469] width 72 height 31
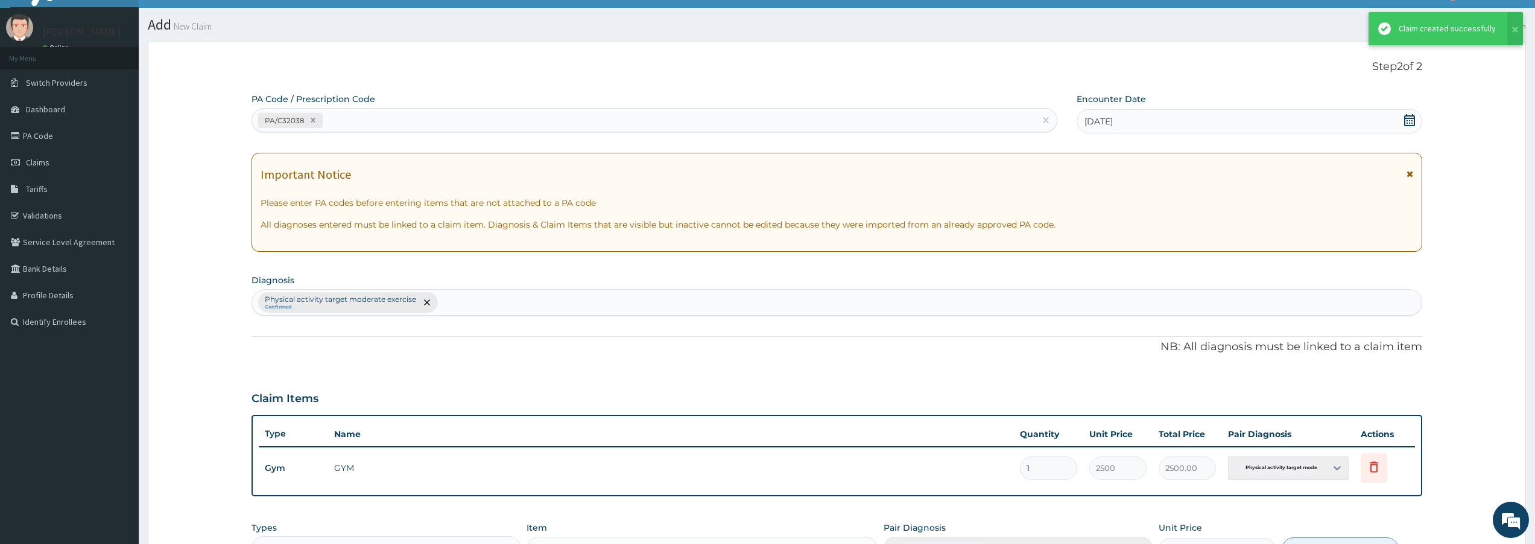
scroll to position [257, 0]
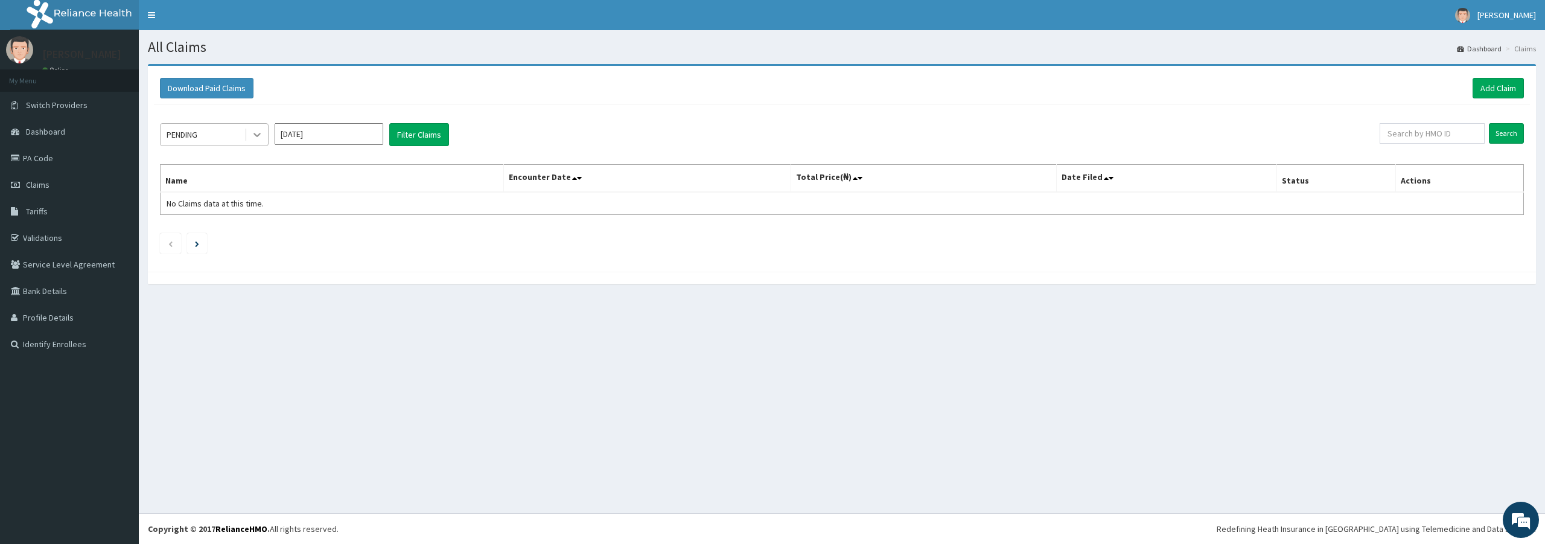
click at [260, 139] on icon at bounding box center [257, 135] width 12 height 12
click at [240, 187] on div "Approved" at bounding box center [214, 186] width 109 height 22
click at [399, 139] on button "Filter Claims" at bounding box center [419, 134] width 60 height 23
